Goal: Go to known website: Access a specific website the user already knows

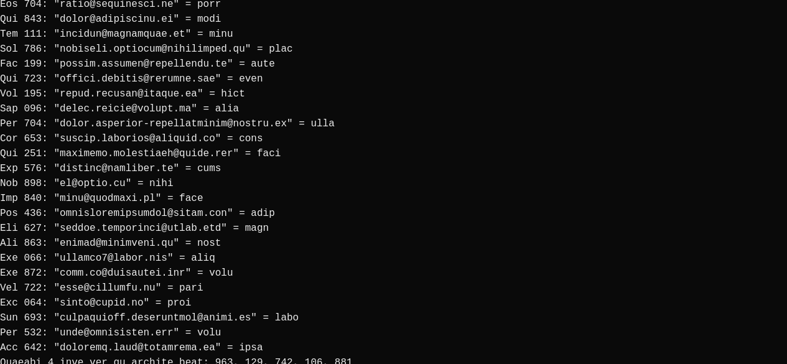
scroll to position [1846, 0]
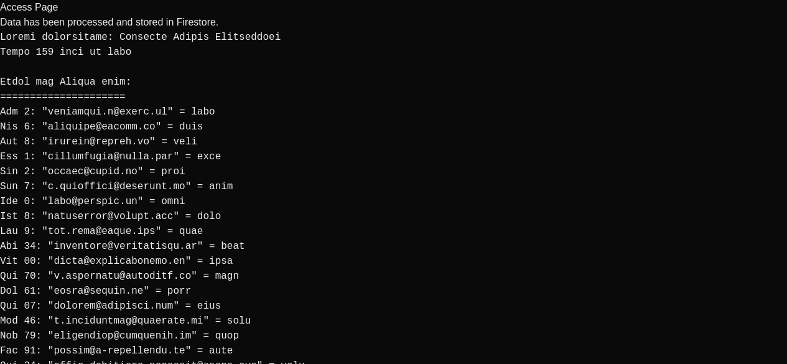
scroll to position [1845, 0]
